Goal: Transaction & Acquisition: Book appointment/travel/reservation

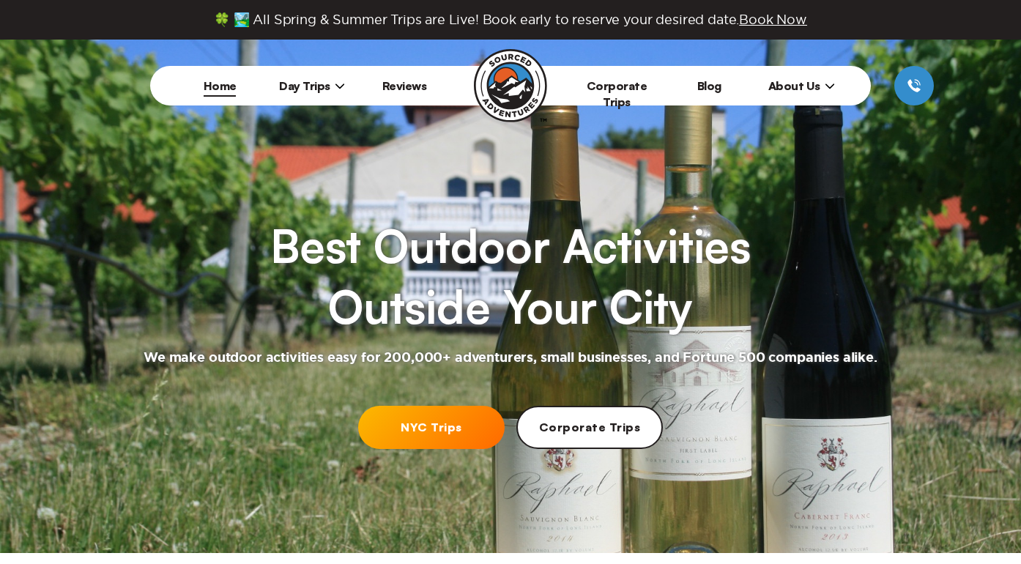
click at [431, 428] on link "NYC Trips" at bounding box center [431, 427] width 147 height 43
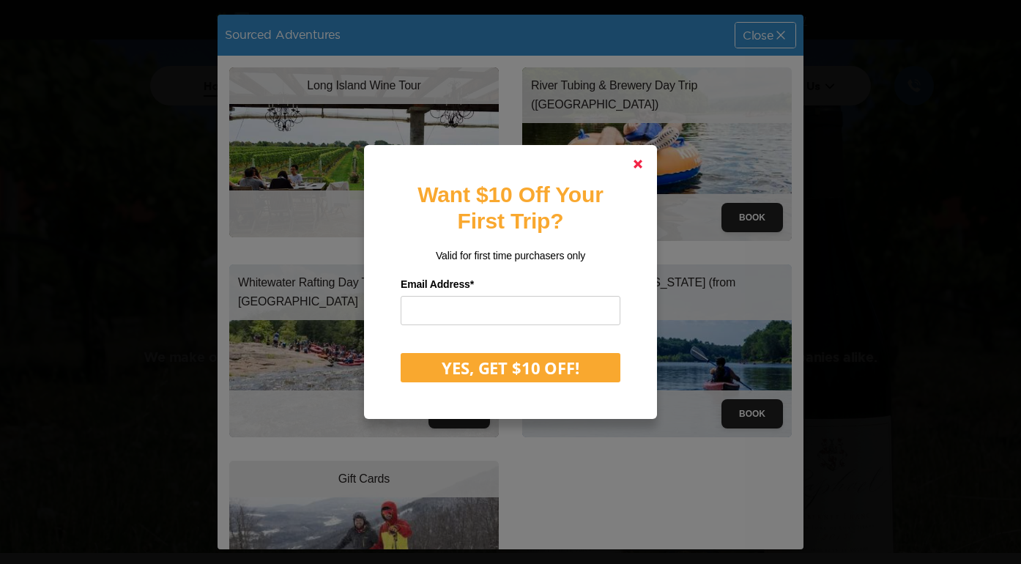
click at [631, 160] on link at bounding box center [638, 164] width 35 height 35
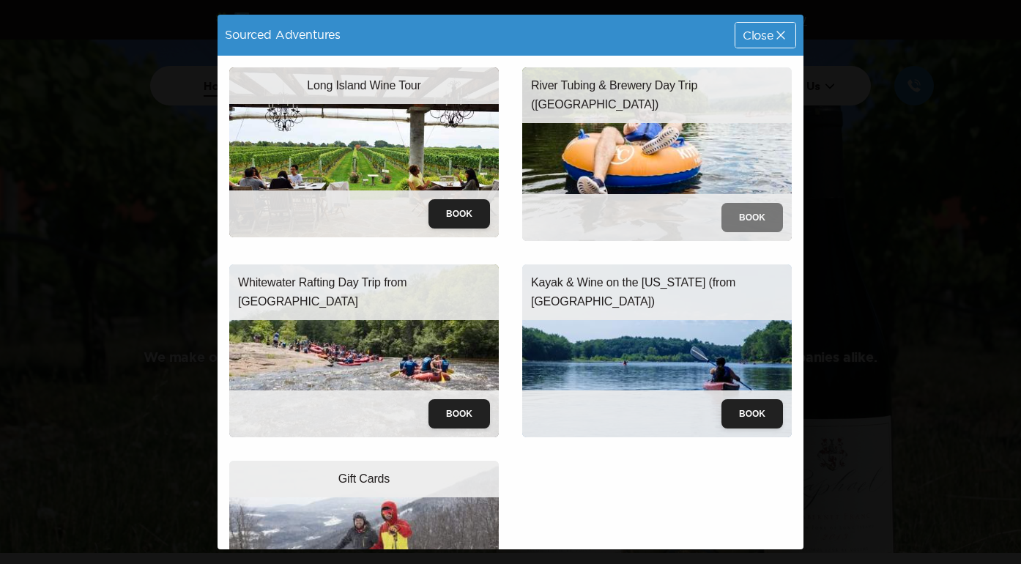
click at [733, 215] on button "Book" at bounding box center [753, 217] width 62 height 29
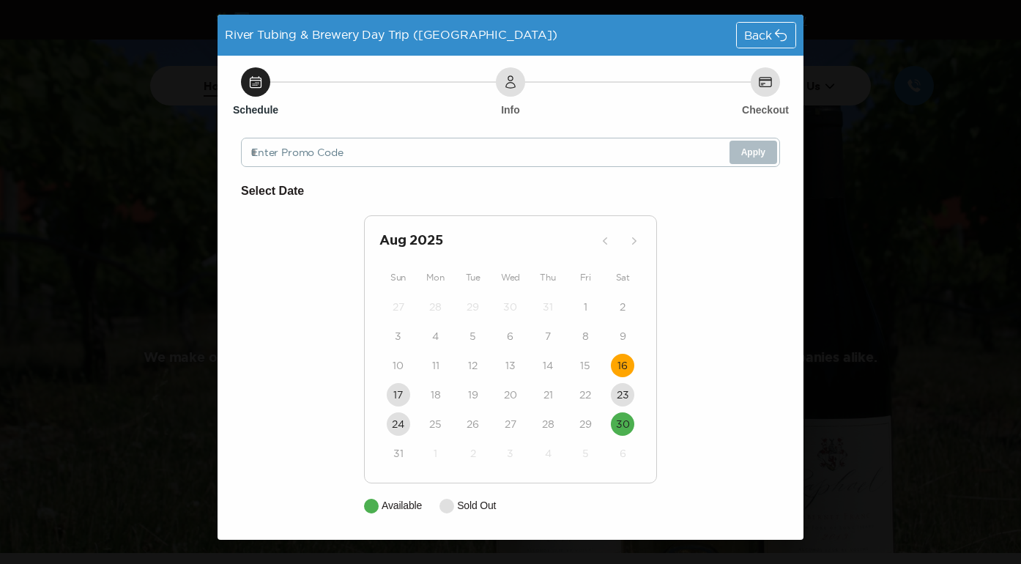
click at [619, 355] on button "16" at bounding box center [622, 365] width 23 height 23
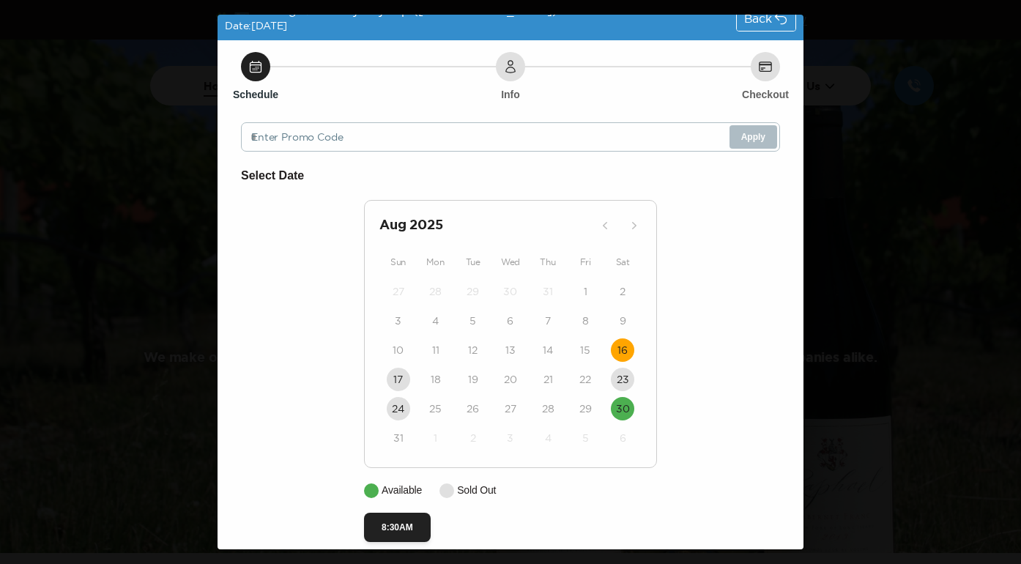
scroll to position [34, 0]
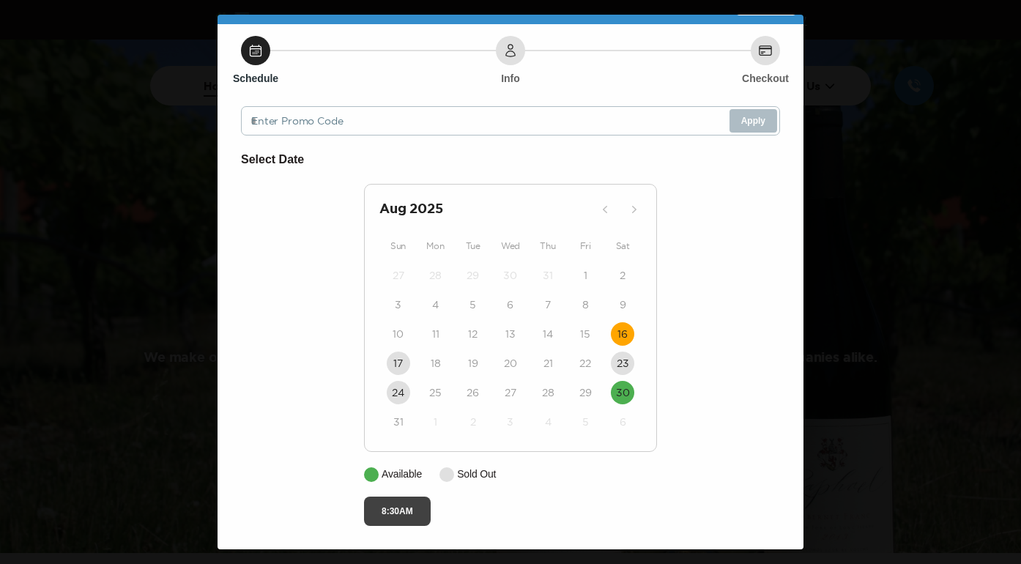
click at [396, 505] on button "8:30AM" at bounding box center [397, 511] width 67 height 29
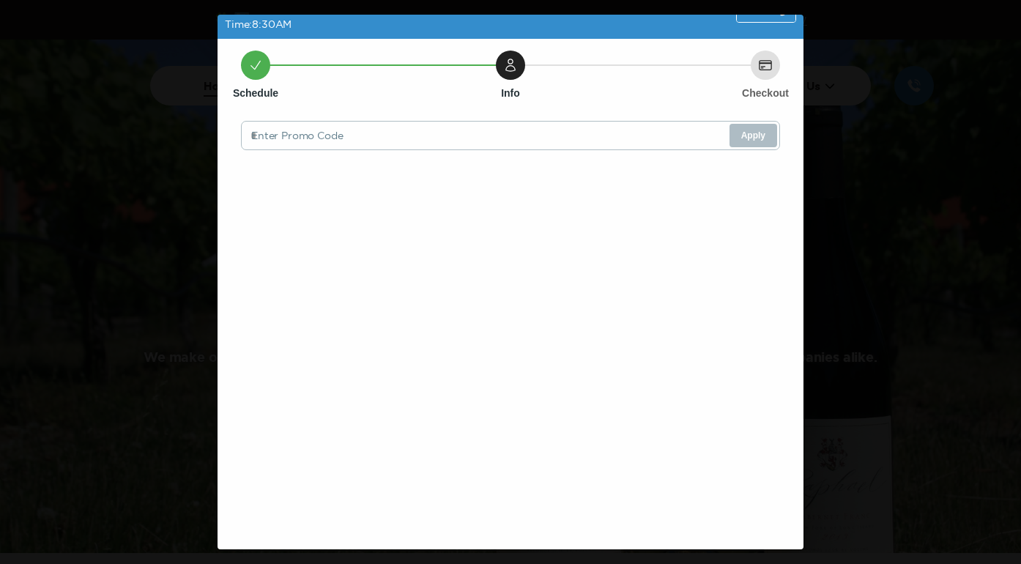
scroll to position [0, 0]
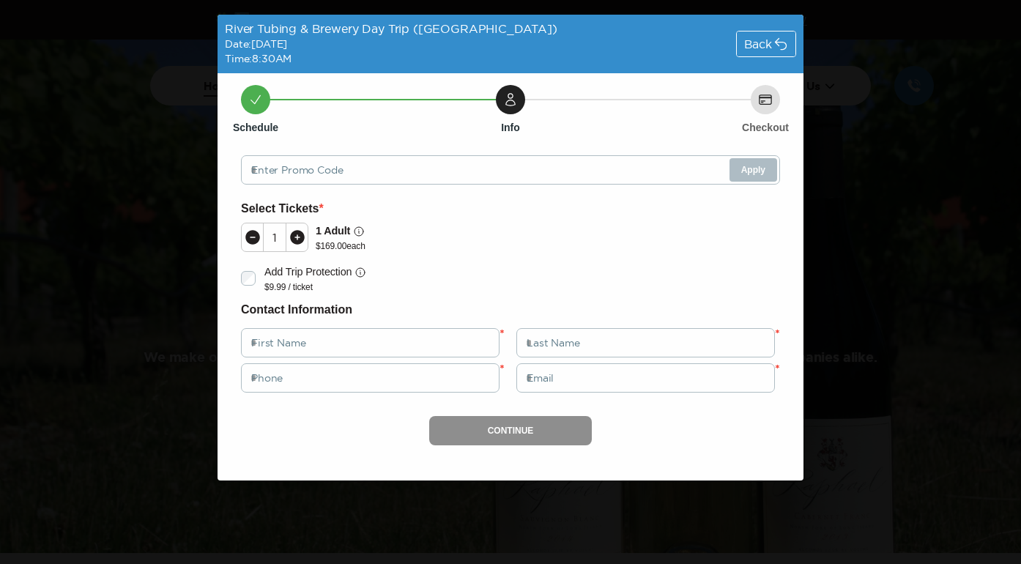
click at [775, 48] on icon at bounding box center [781, 44] width 15 height 15
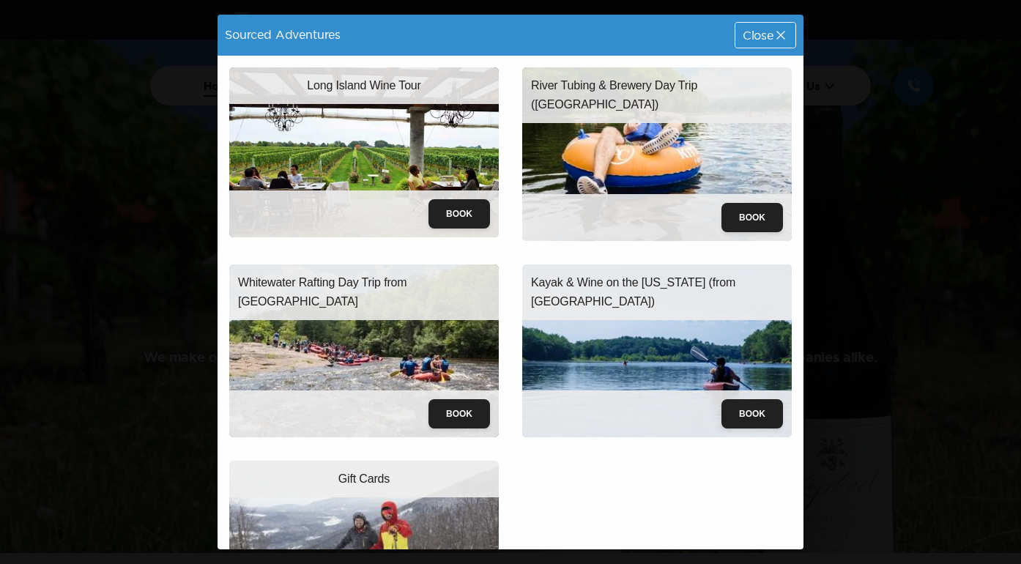
click at [777, 39] on icon at bounding box center [781, 35] width 15 height 15
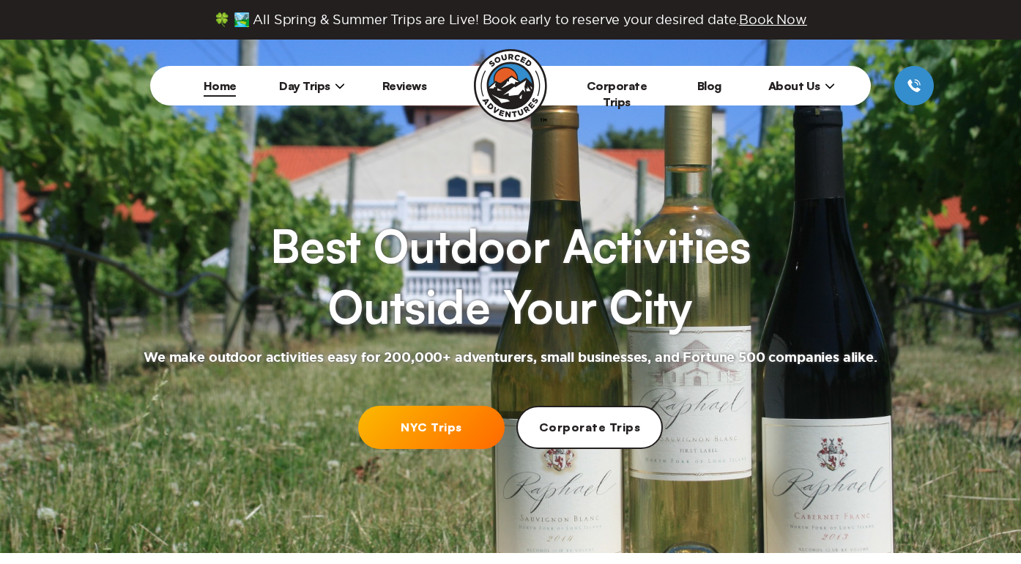
click at [336, 81] on icon at bounding box center [340, 86] width 10 height 10
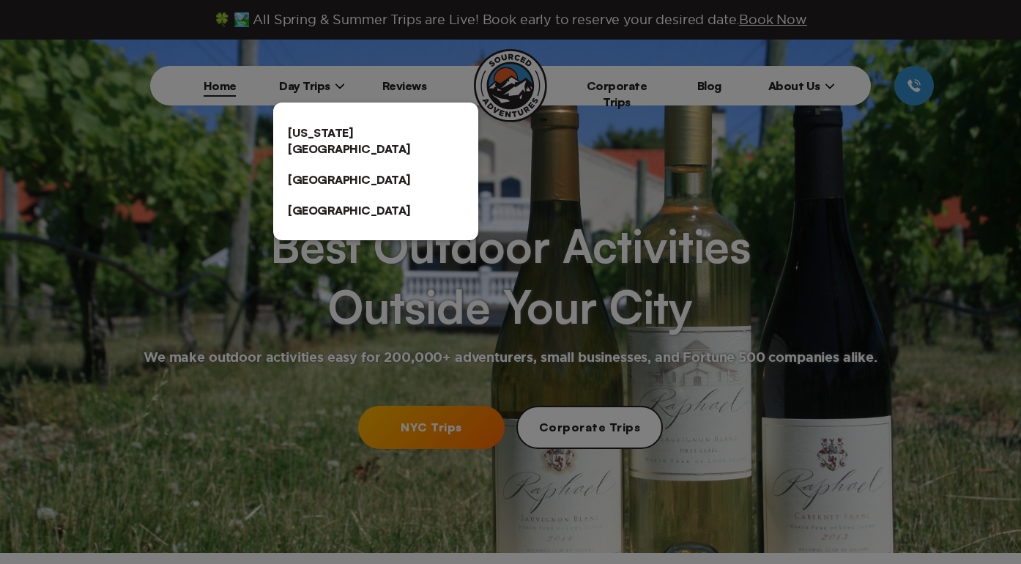
click at [327, 133] on link "[US_STATE][GEOGRAPHIC_DATA]" at bounding box center [375, 140] width 205 height 47
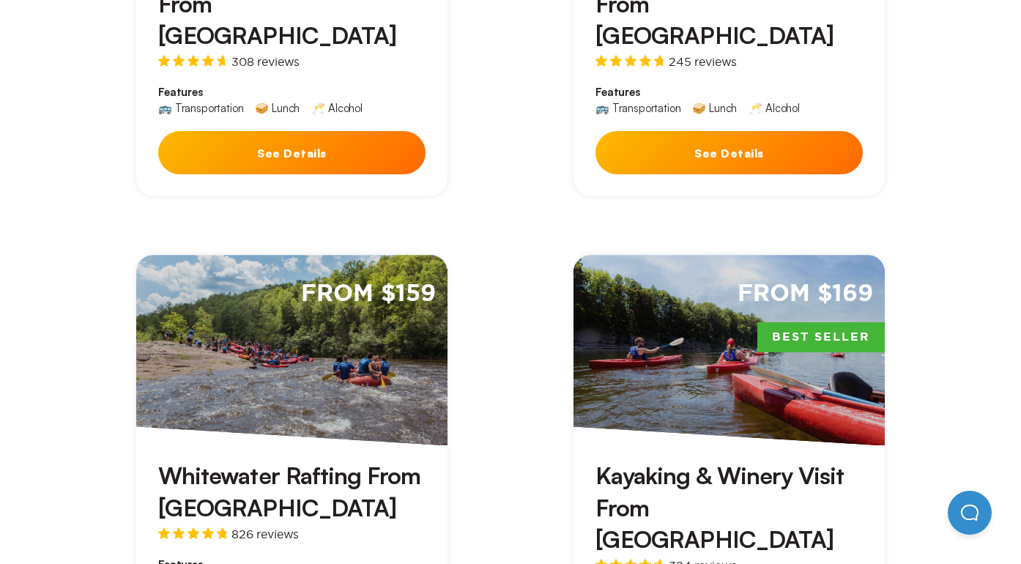
scroll to position [788, 0]
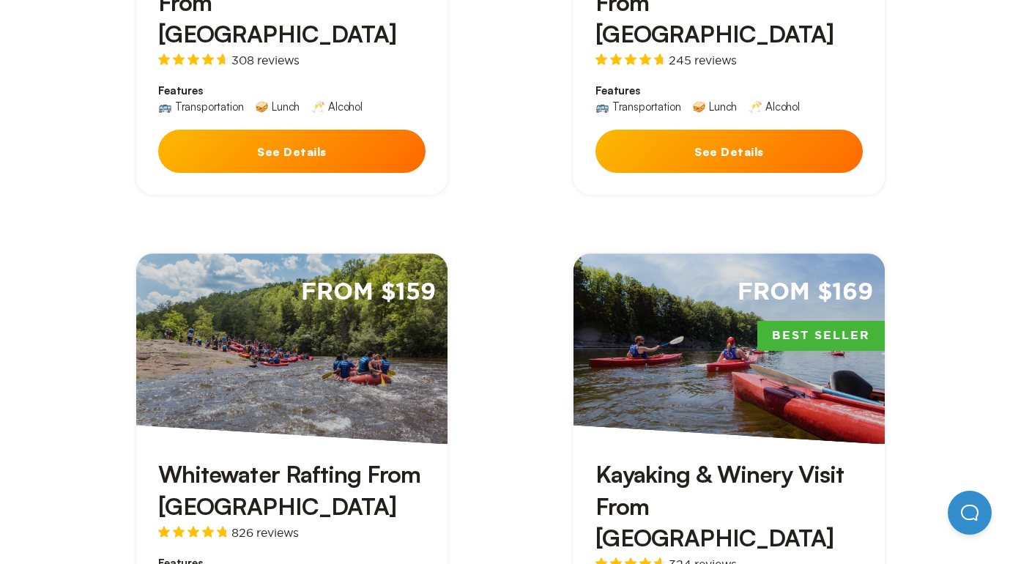
click at [626, 130] on button "See Details" at bounding box center [729, 151] width 267 height 43
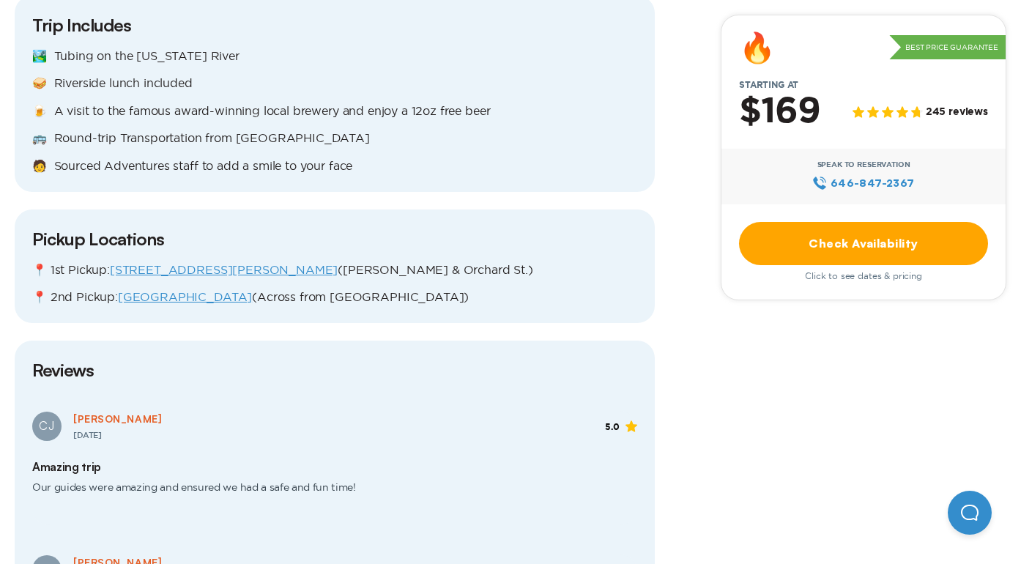
scroll to position [1740, 0]
